Goal: Navigation & Orientation: Find specific page/section

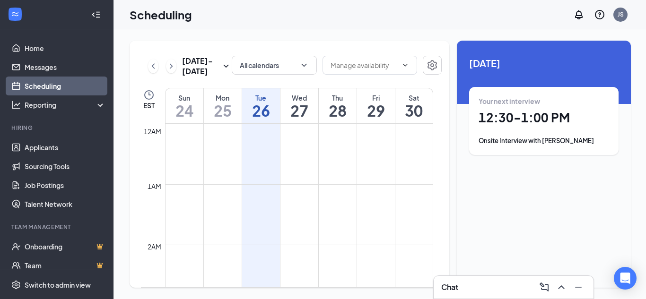
click at [91, 14] on icon "Collapse" at bounding box center [95, 14] width 9 height 9
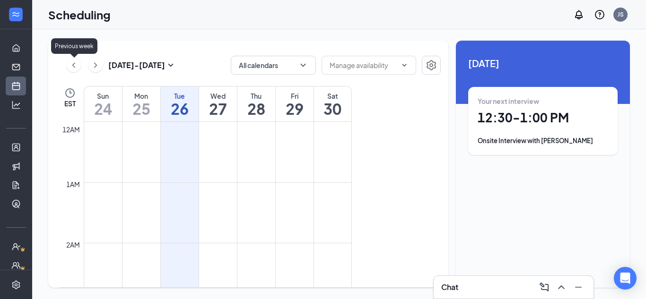
click at [77, 65] on icon "ChevronLeft" at bounding box center [73, 65] width 9 height 11
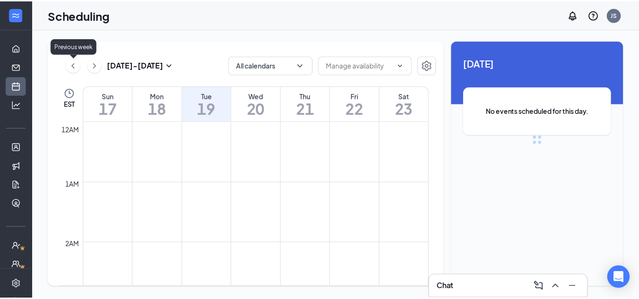
scroll to position [465, 0]
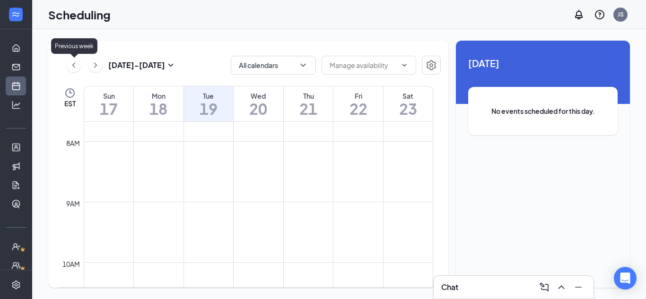
click at [77, 65] on icon "ChevronLeft" at bounding box center [73, 65] width 9 height 11
click at [25, 48] on link "Home" at bounding box center [29, 48] width 9 height 19
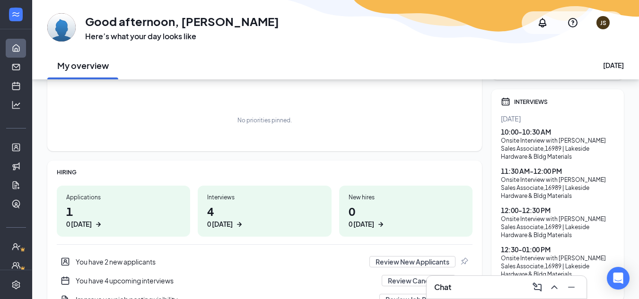
scroll to position [95, 0]
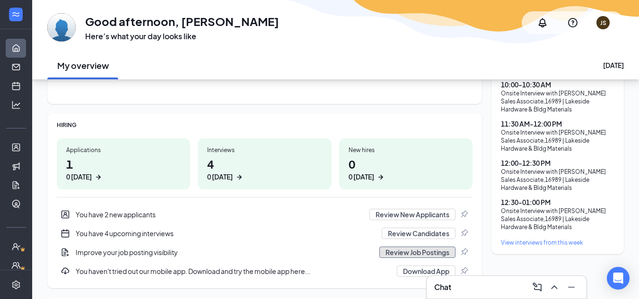
click at [425, 252] on button "Review Job Postings" at bounding box center [417, 252] width 76 height 11
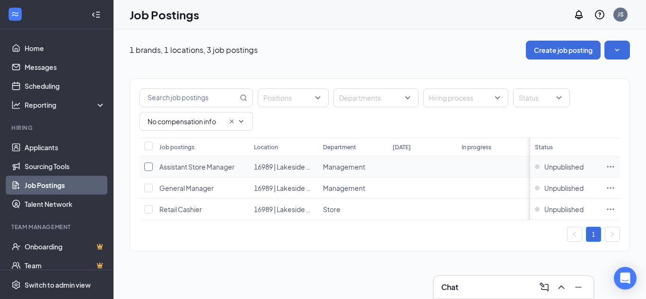
click at [148, 165] on input "checkbox" at bounding box center [148, 167] width 9 height 9
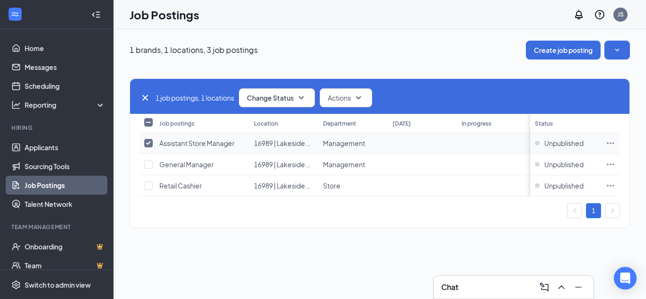
click at [149, 140] on input "checkbox" at bounding box center [148, 143] width 9 height 9
checkbox input "false"
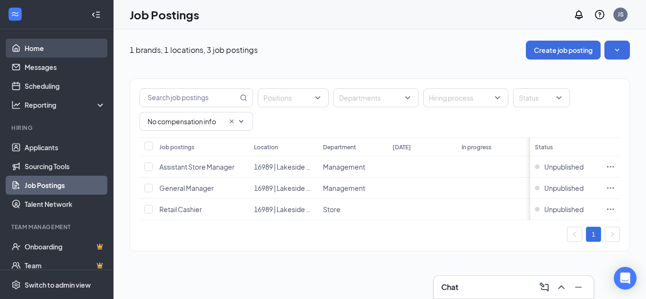
click at [31, 48] on link "Home" at bounding box center [65, 48] width 81 height 19
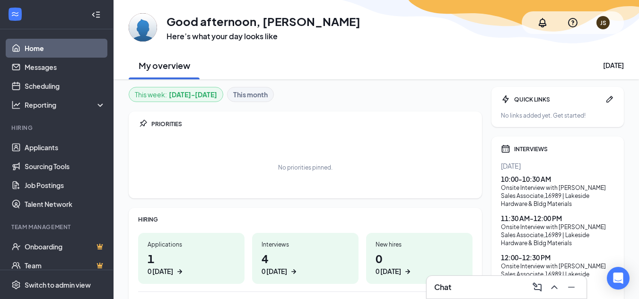
click at [32, 48] on link "Home" at bounding box center [65, 48] width 81 height 19
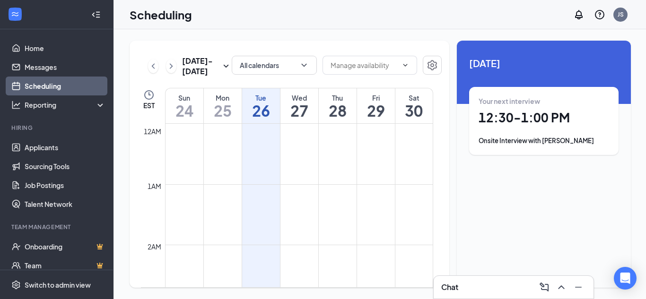
scroll to position [465, 0]
